Goal: Task Accomplishment & Management: Use online tool/utility

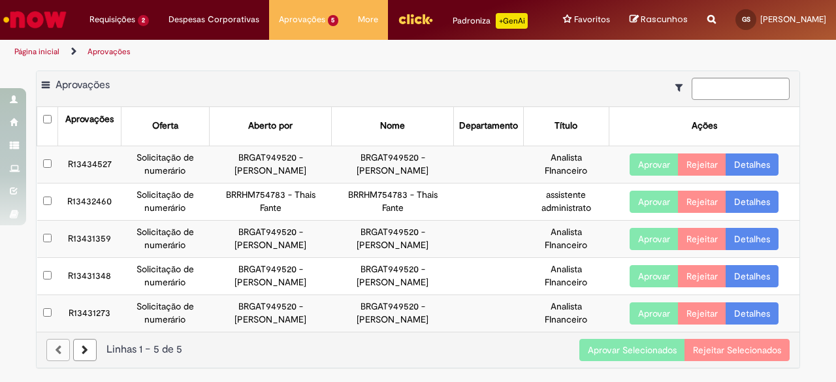
click at [47, 248] on td at bounding box center [47, 238] width 21 height 37
click at [653, 351] on button "Aprovar Selecionados" at bounding box center [632, 350] width 106 height 22
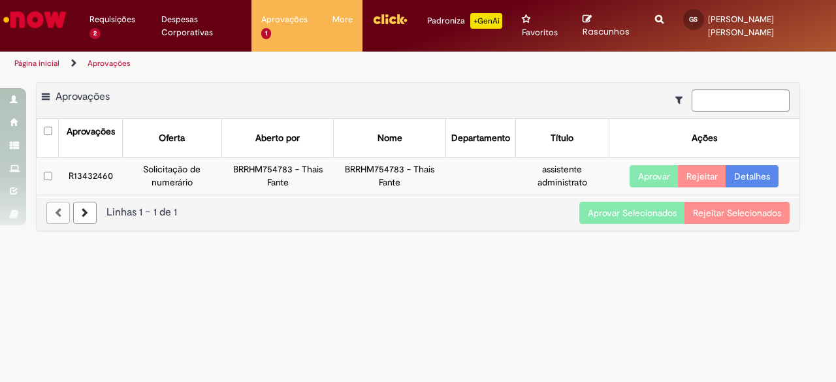
click at [615, 210] on button "Aprovar Selecionados" at bounding box center [632, 213] width 106 height 22
